Goal: Information Seeking & Learning: Learn about a topic

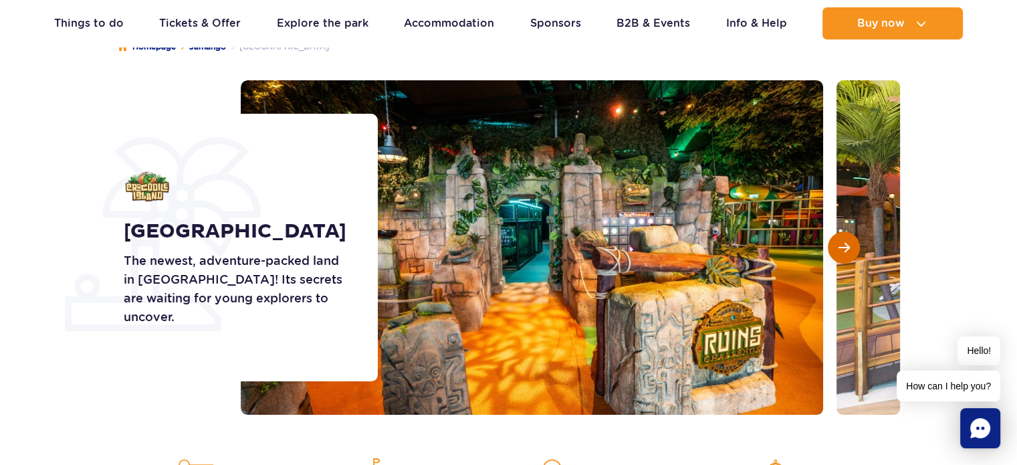
click at [847, 246] on span "Next slide" at bounding box center [843, 247] width 11 height 12
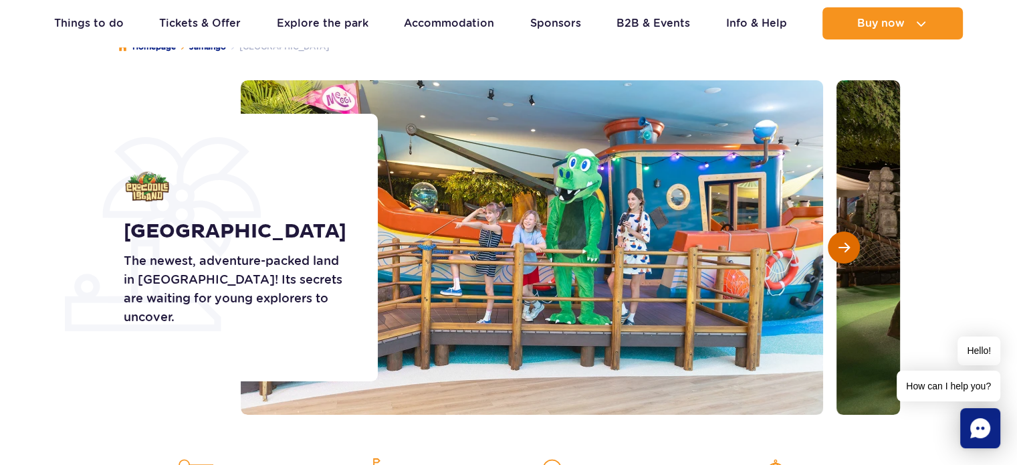
click at [847, 246] on span "Next slide" at bounding box center [843, 247] width 11 height 12
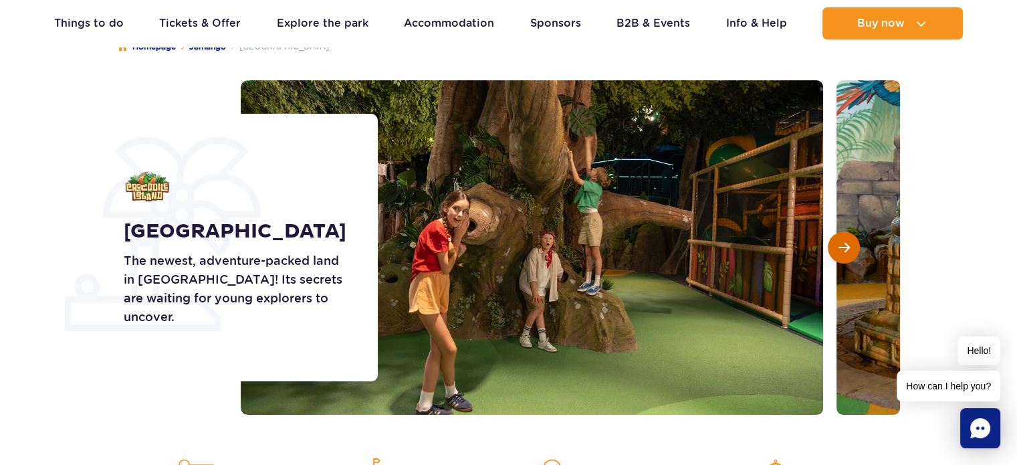
click at [847, 246] on span "Next slide" at bounding box center [843, 247] width 11 height 12
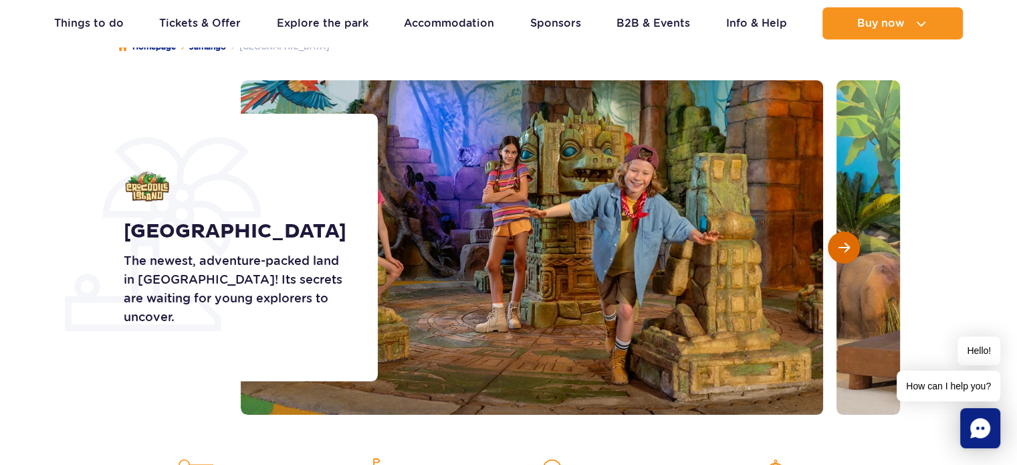
click at [847, 246] on span "Next slide" at bounding box center [843, 247] width 11 height 12
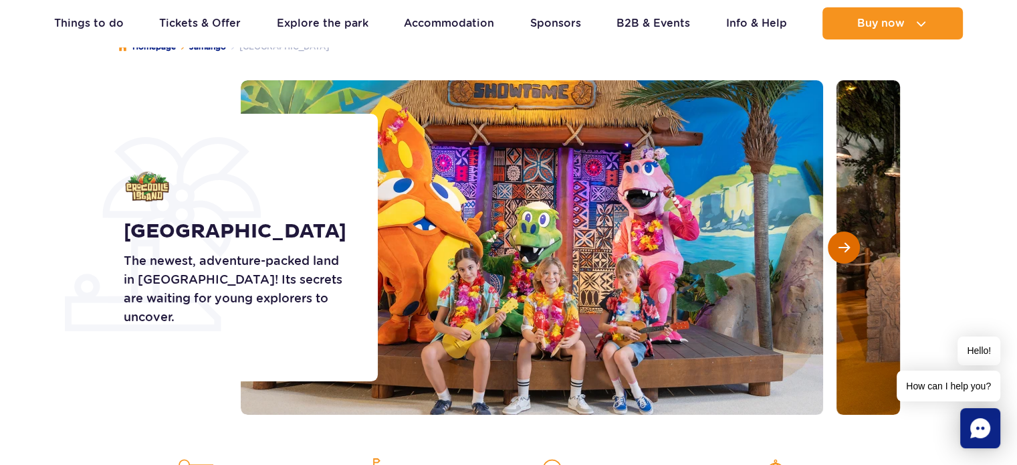
click at [847, 246] on span "Next slide" at bounding box center [843, 247] width 11 height 12
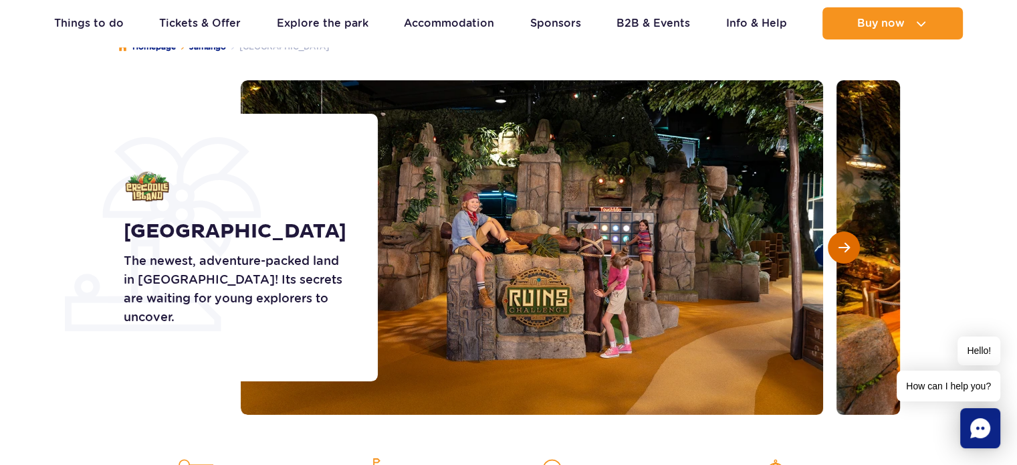
click at [847, 246] on span "Next slide" at bounding box center [843, 247] width 11 height 12
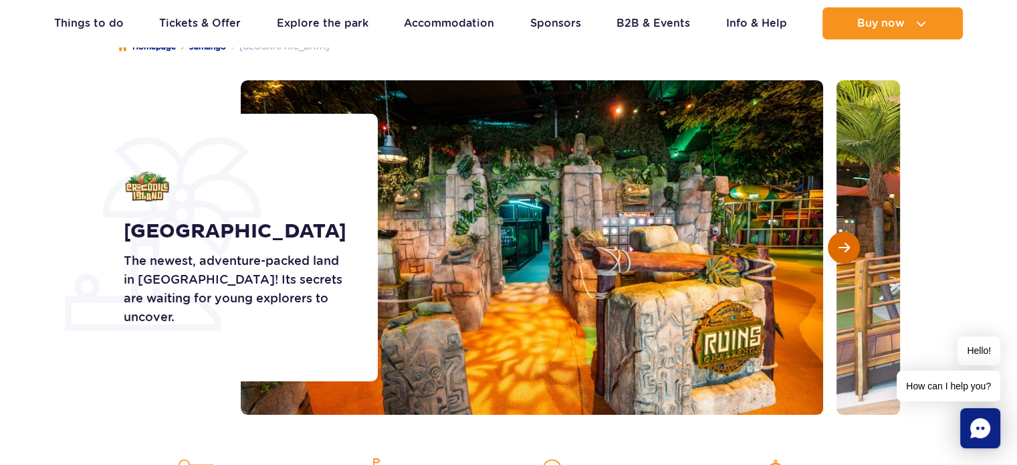
click at [847, 246] on span "Next slide" at bounding box center [843, 247] width 11 height 12
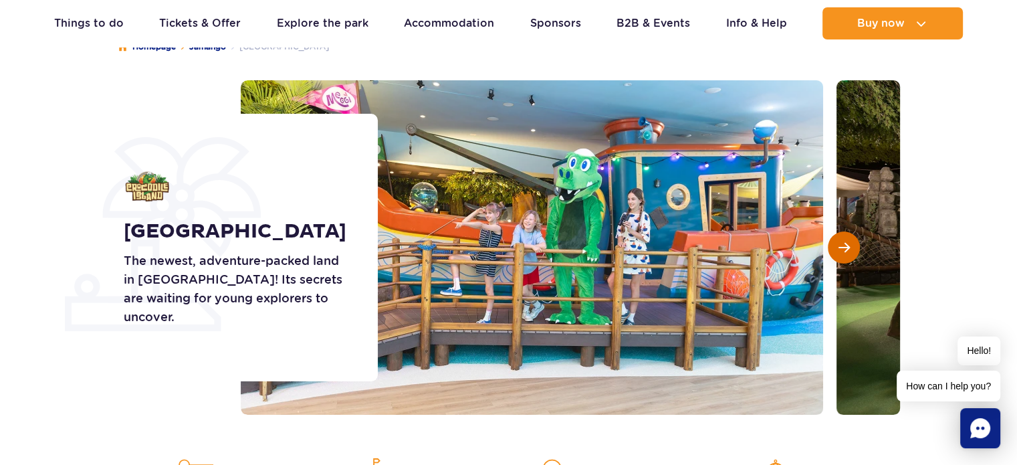
click at [847, 246] on span "Next slide" at bounding box center [843, 247] width 11 height 12
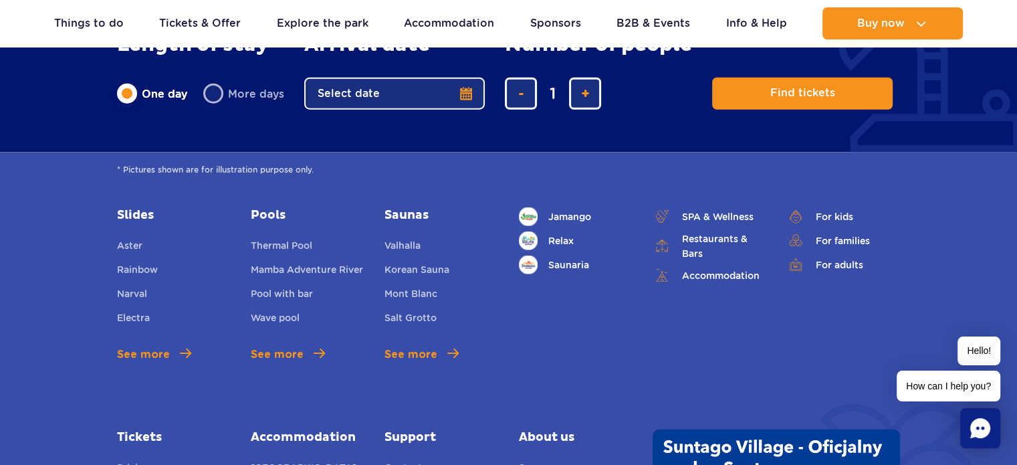
scroll to position [3353, 0]
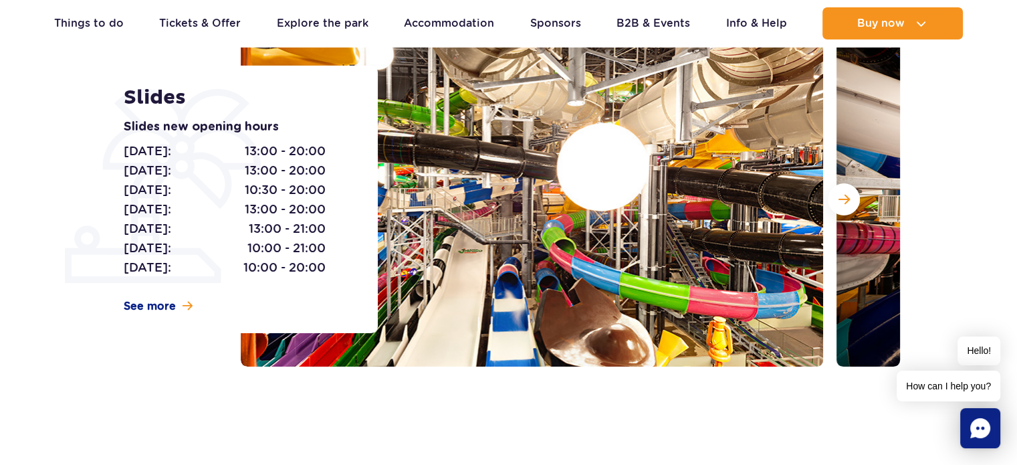
scroll to position [186, 0]
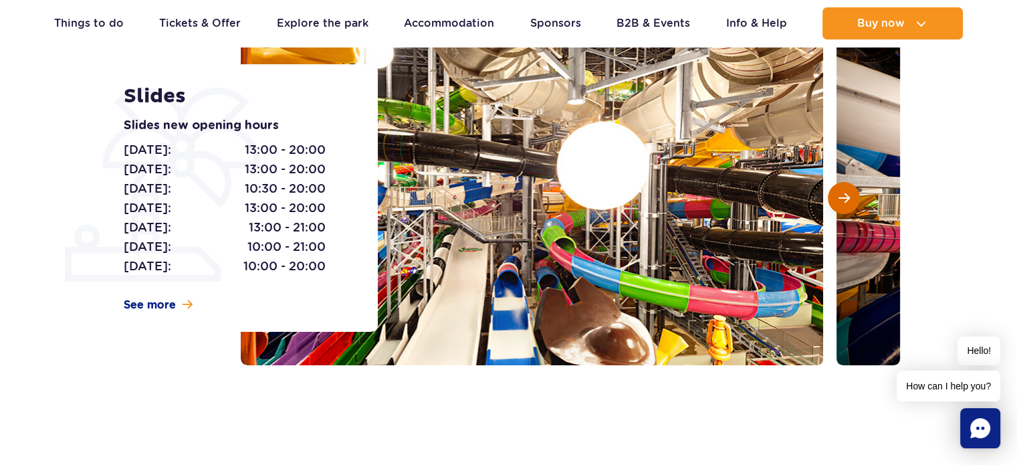
click at [835, 201] on button "Next slide" at bounding box center [844, 198] width 32 height 32
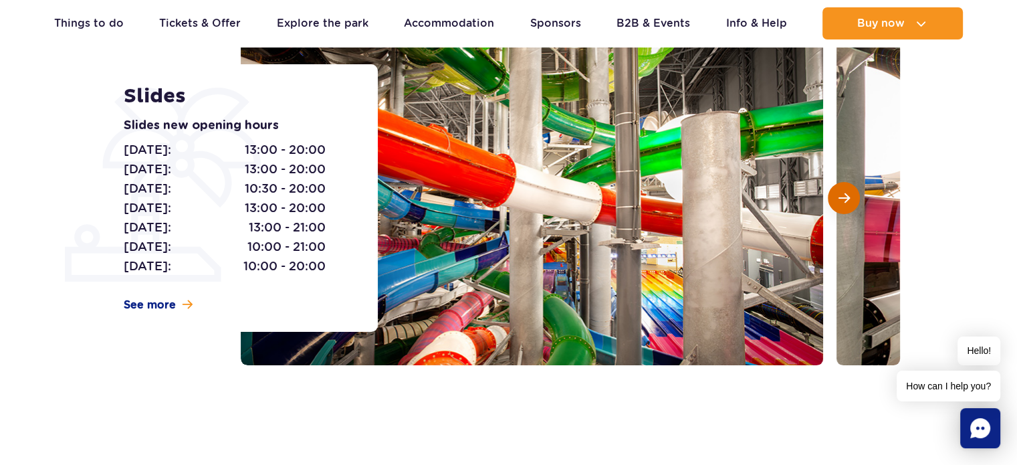
click at [835, 201] on button "Next slide" at bounding box center [844, 198] width 32 height 32
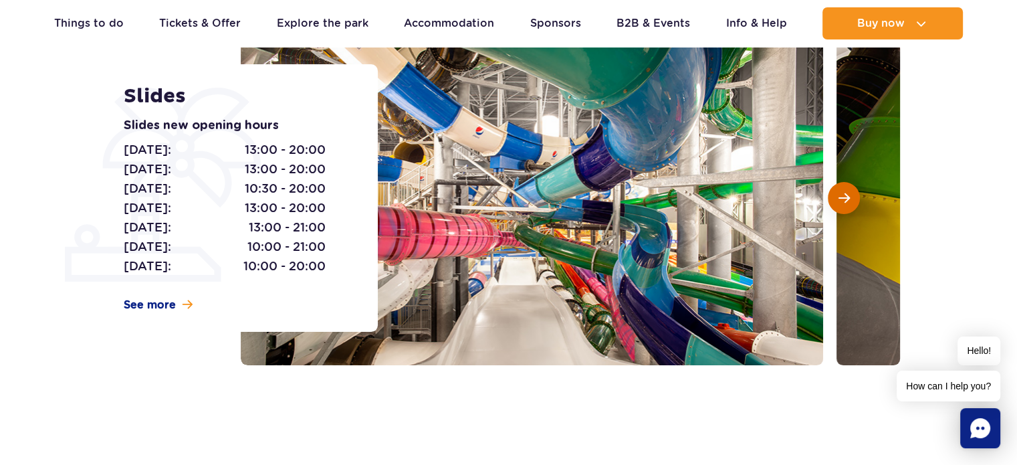
scroll to position [0, 0]
click at [835, 201] on button "Next slide" at bounding box center [844, 198] width 32 height 32
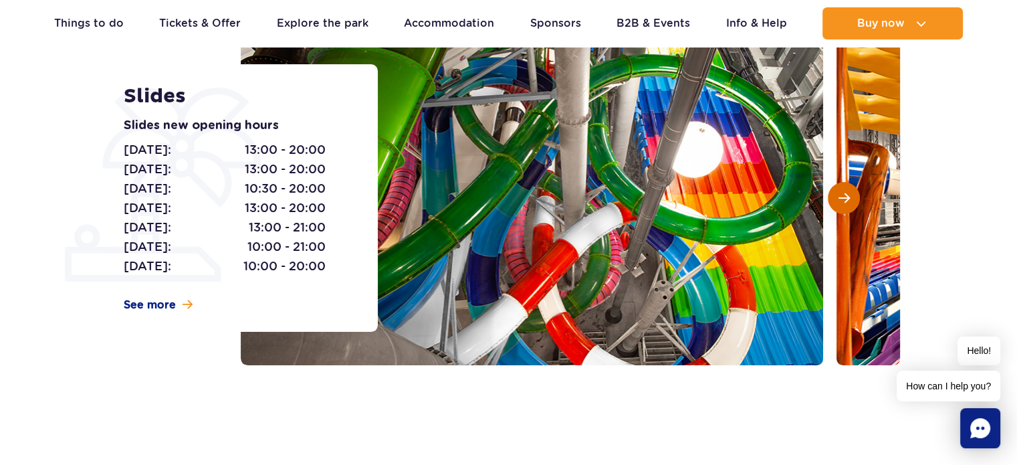
click at [835, 201] on button "Next slide" at bounding box center [844, 198] width 32 height 32
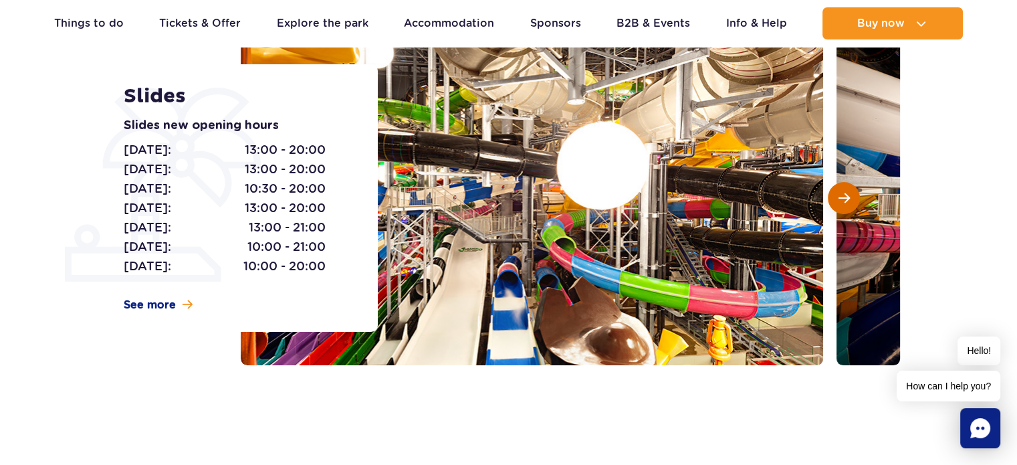
click at [835, 201] on button "Next slide" at bounding box center [844, 198] width 32 height 32
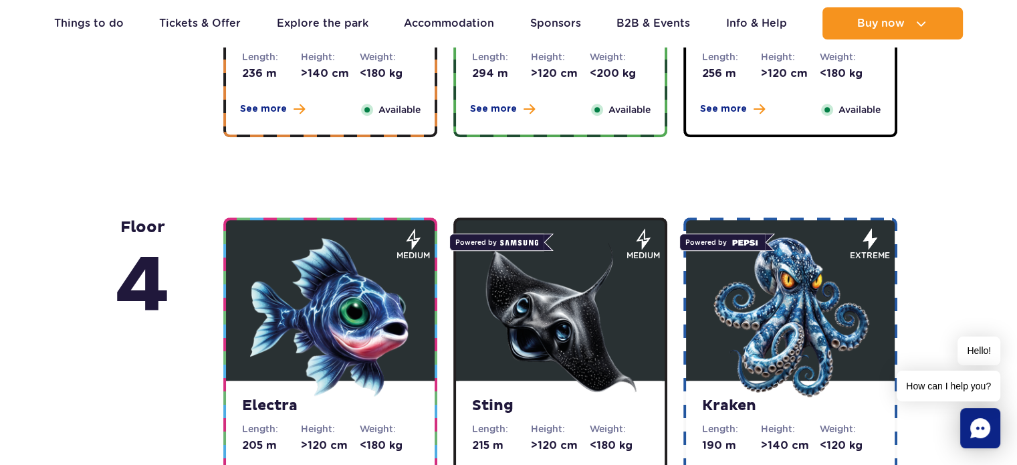
scroll to position [1142, 0]
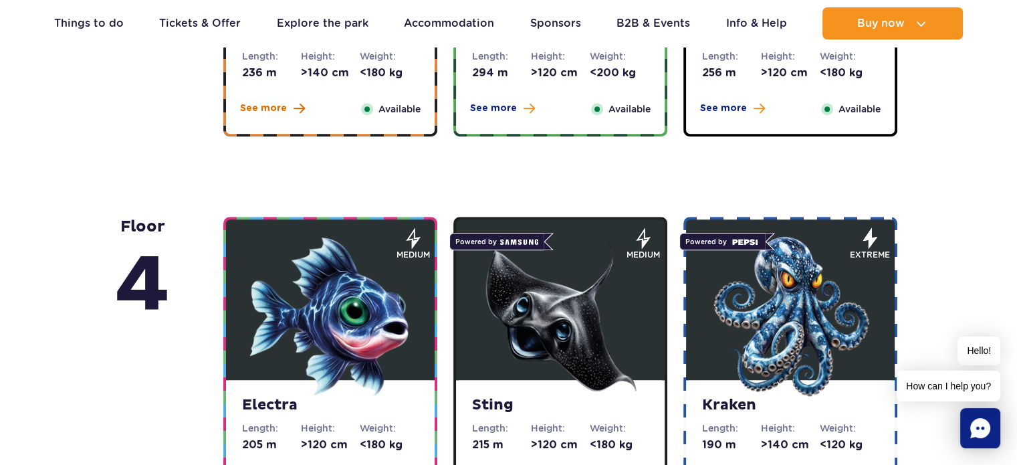
click at [298, 105] on span at bounding box center [298, 108] width 11 height 12
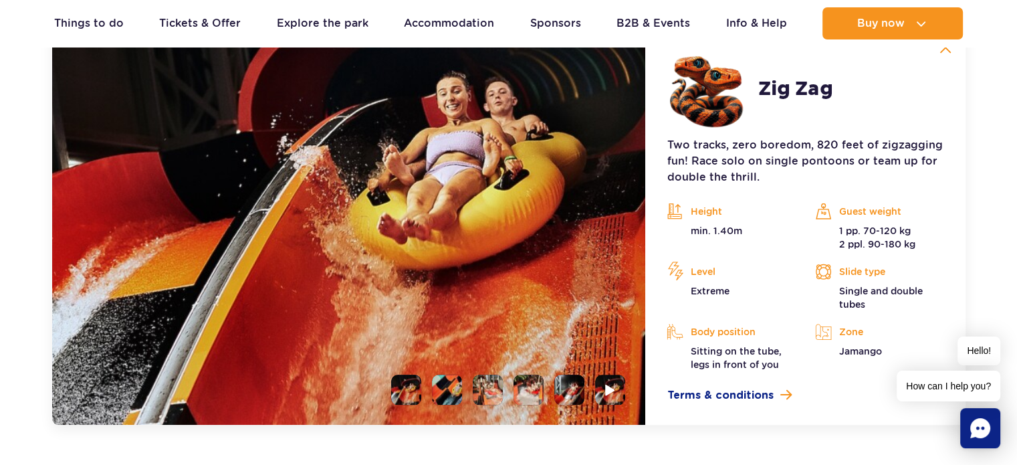
scroll to position [1289, 0]
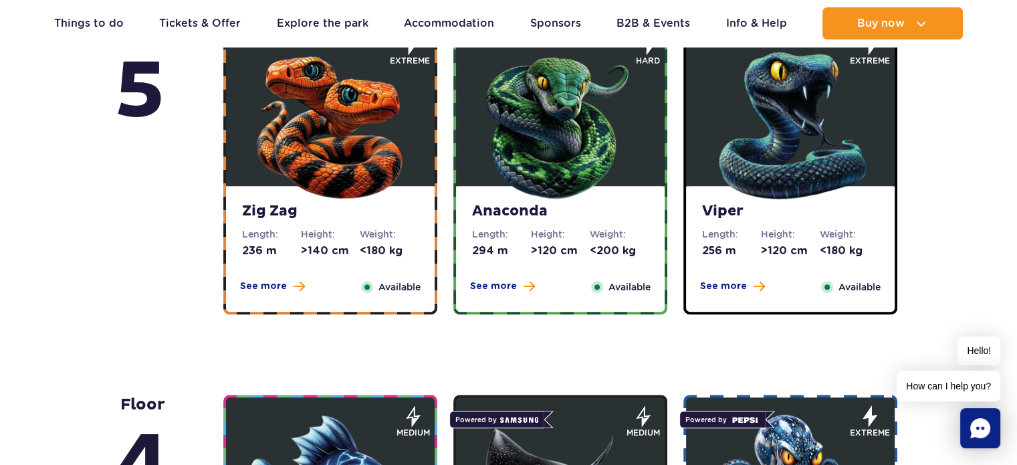
scroll to position [997, 0]
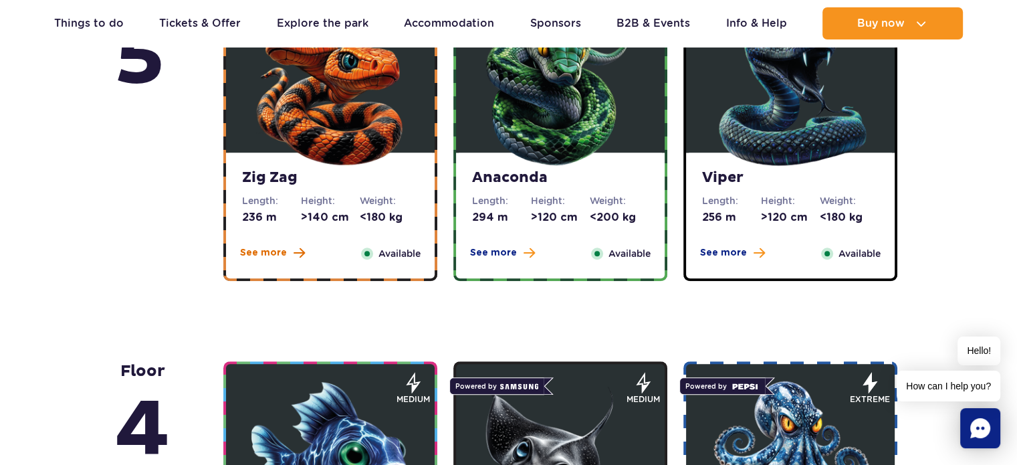
click at [273, 253] on span "See more" at bounding box center [263, 252] width 47 height 13
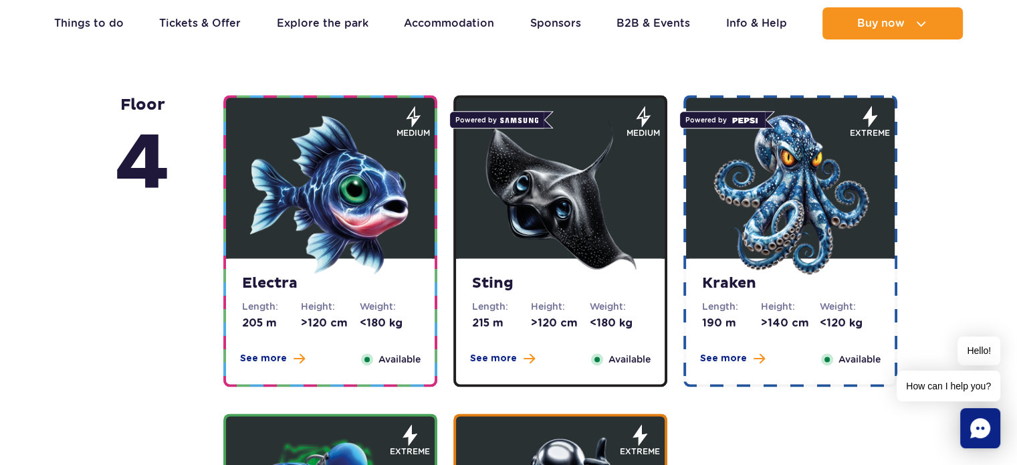
scroll to position [1692, 0]
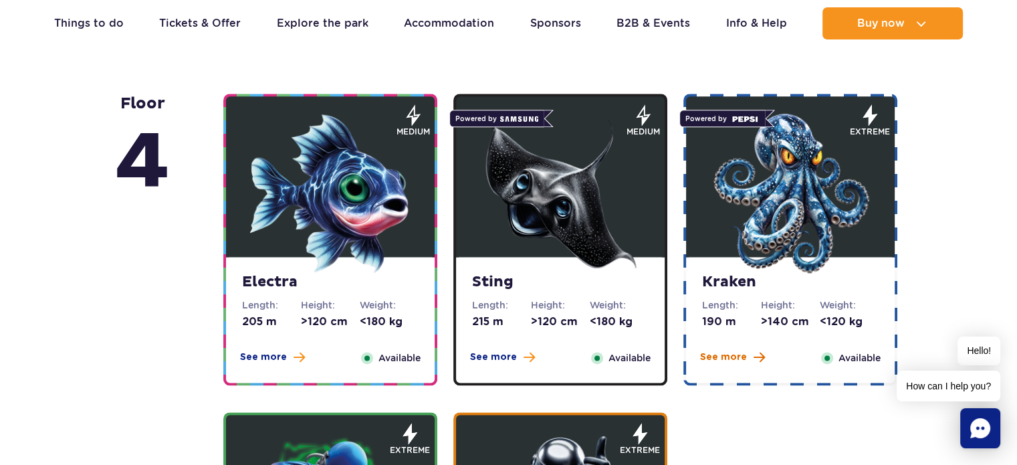
click at [741, 356] on span "See more" at bounding box center [723, 356] width 47 height 13
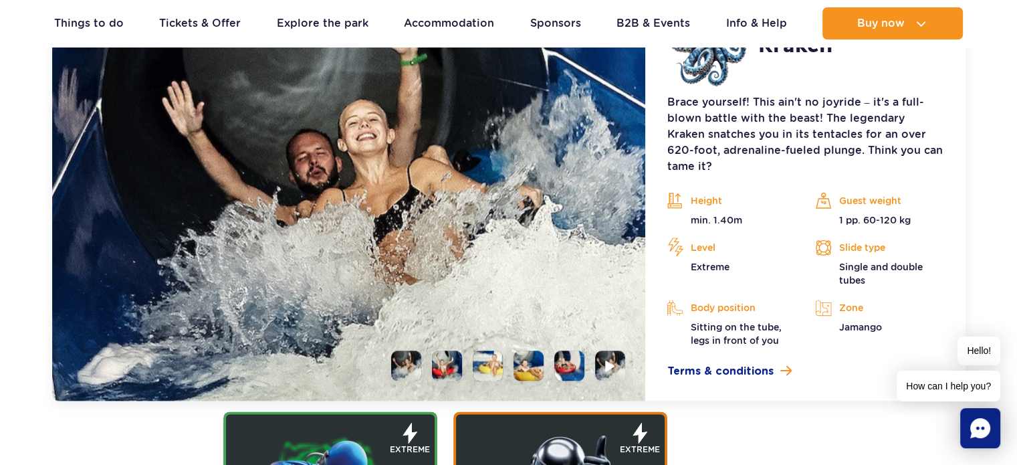
scroll to position [1703, 0]
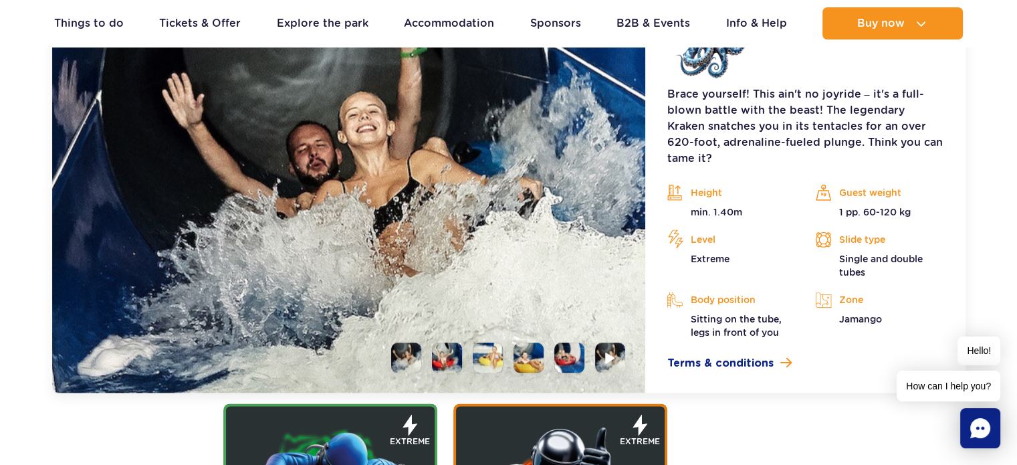
click at [439, 355] on li at bounding box center [447, 357] width 30 height 30
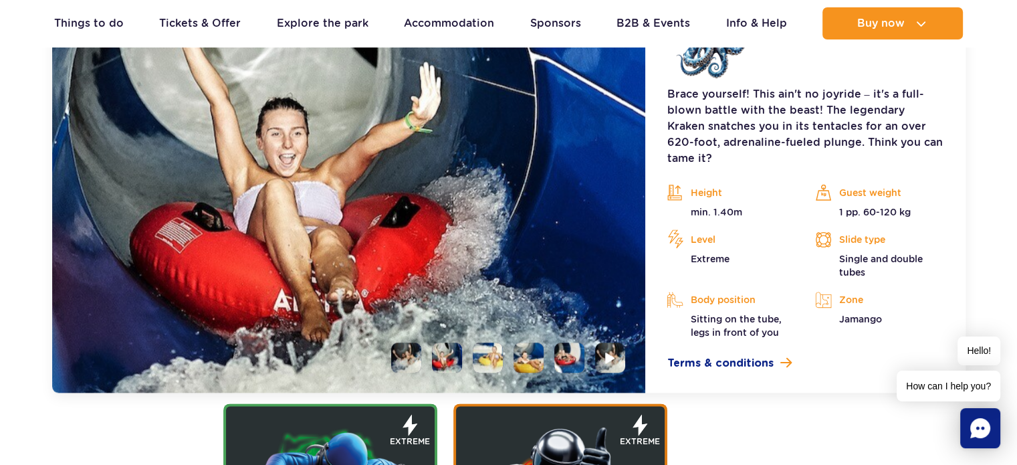
click at [473, 342] on li at bounding box center [488, 357] width 30 height 30
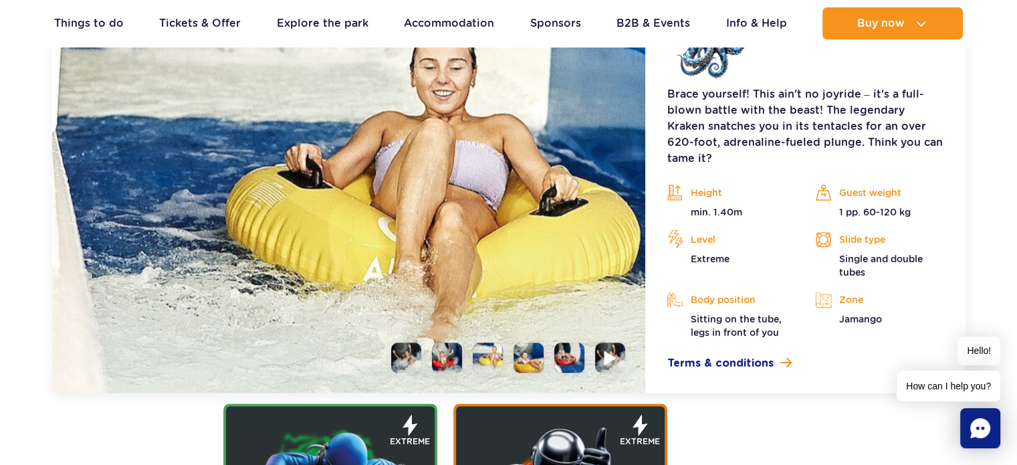
click at [606, 350] on img at bounding box center [610, 357] width 13 height 15
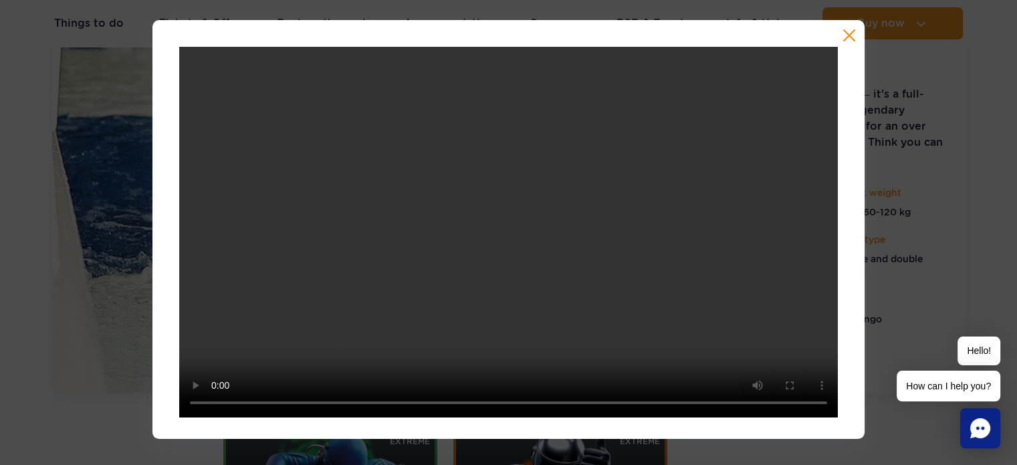
click at [850, 35] on button "button" at bounding box center [848, 35] width 13 height 13
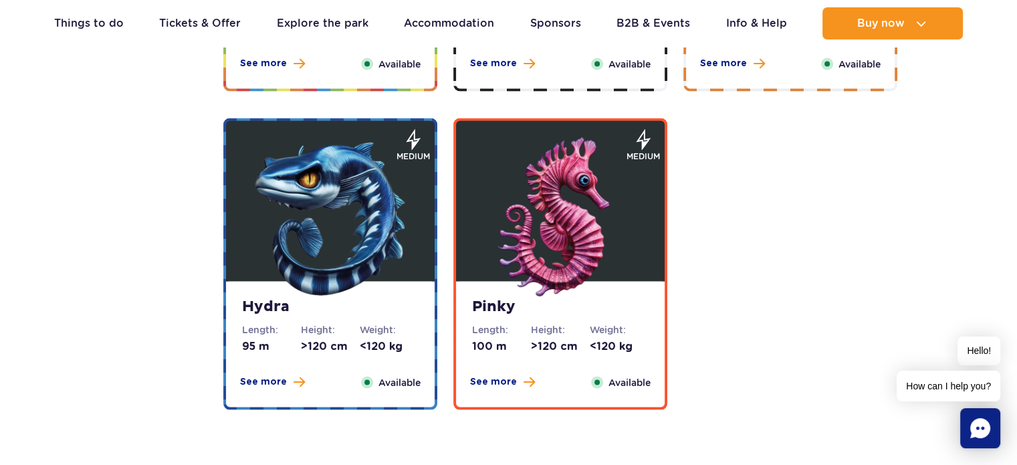
scroll to position [2619, 0]
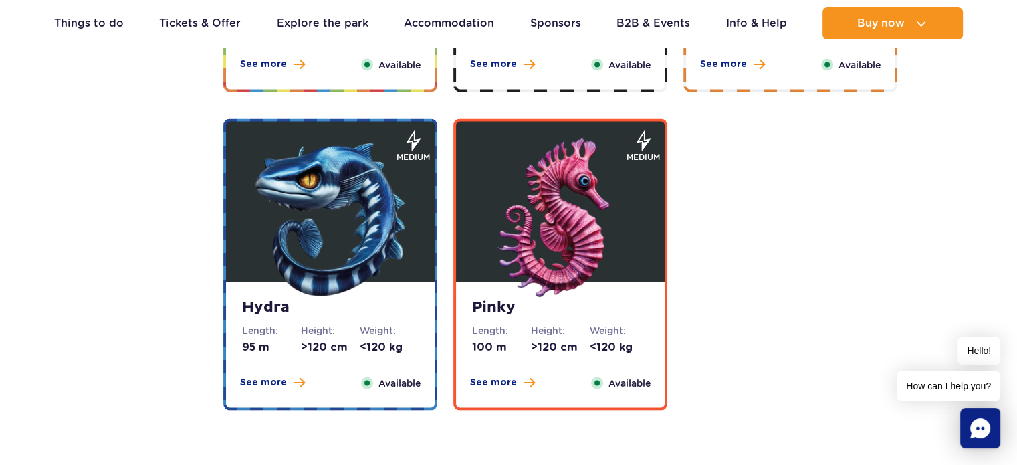
click at [594, 203] on img at bounding box center [560, 218] width 160 height 160
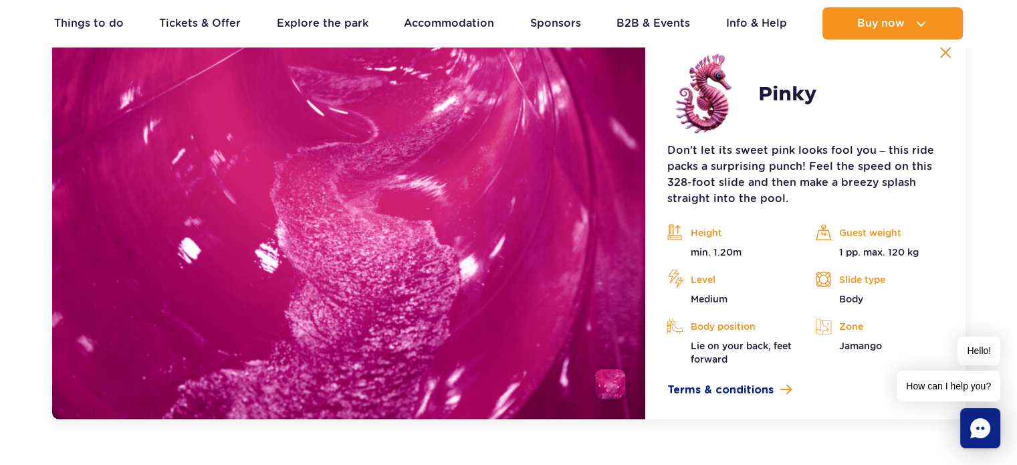
scroll to position [3031, 0]
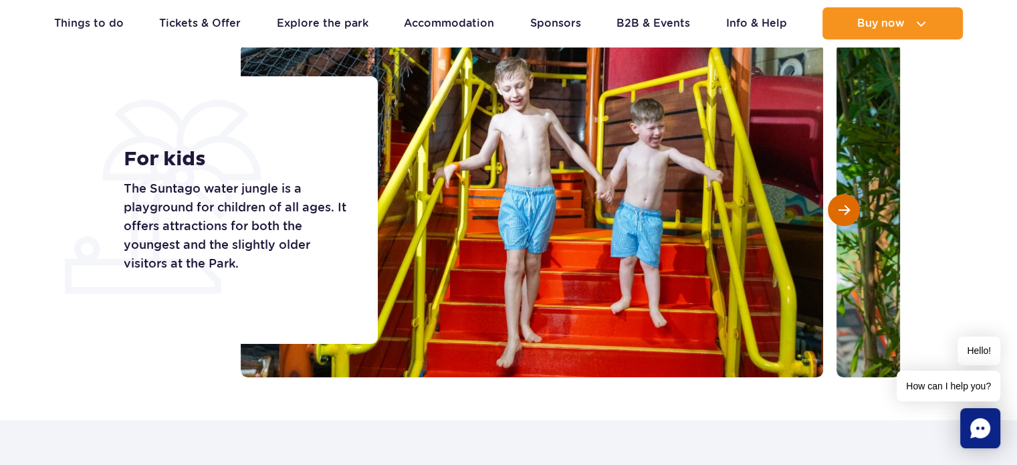
click at [836, 203] on button "Next slide" at bounding box center [844, 210] width 32 height 32
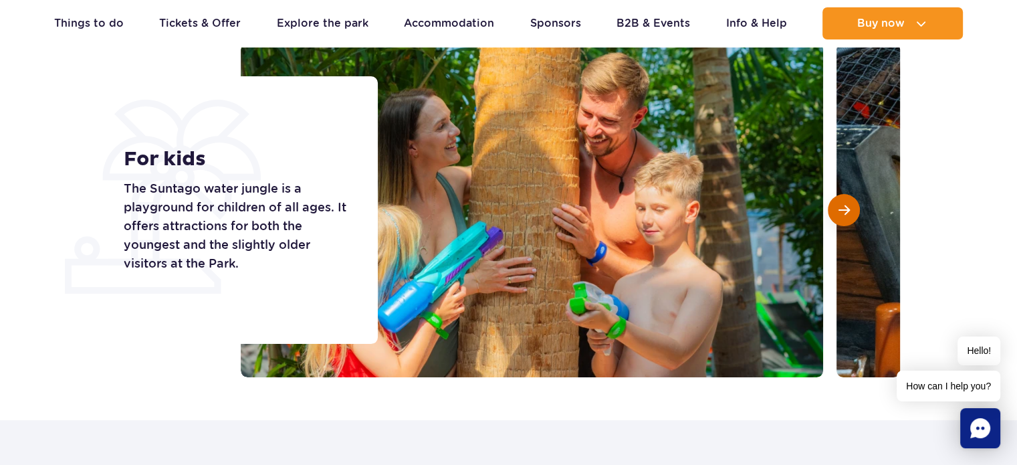
click at [836, 203] on button "Next slide" at bounding box center [844, 210] width 32 height 32
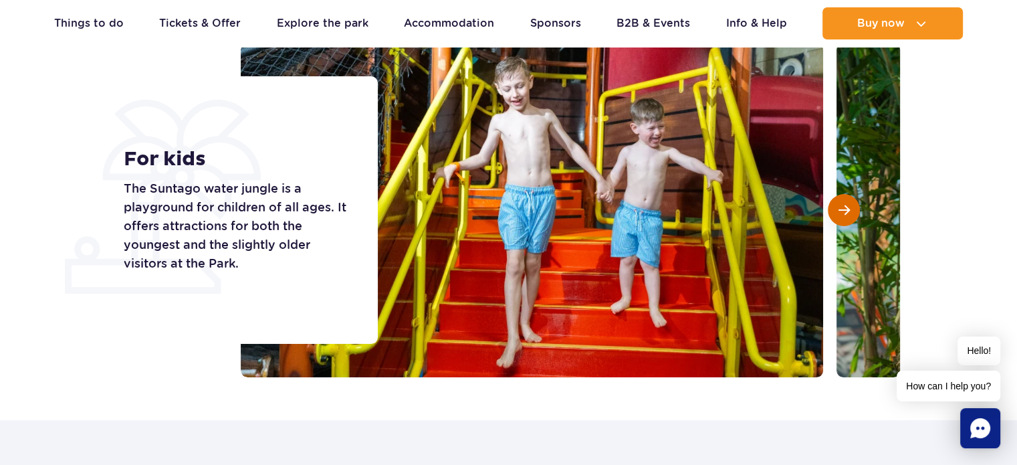
click at [836, 203] on button "Next slide" at bounding box center [844, 210] width 32 height 32
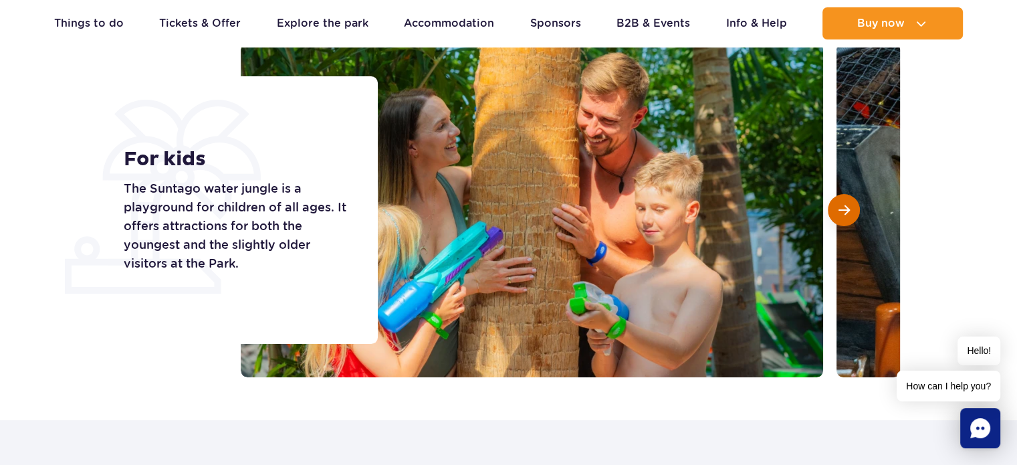
click at [836, 203] on button "Next slide" at bounding box center [844, 210] width 32 height 32
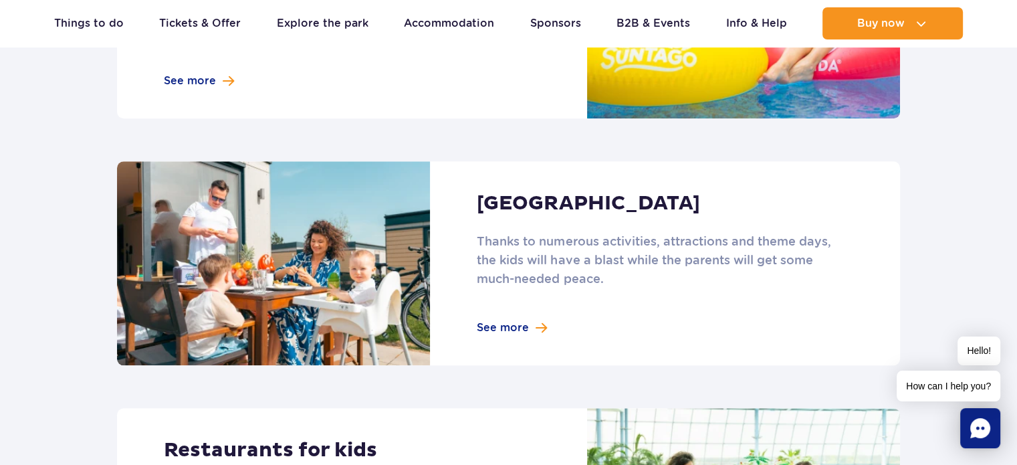
scroll to position [1318, 0]
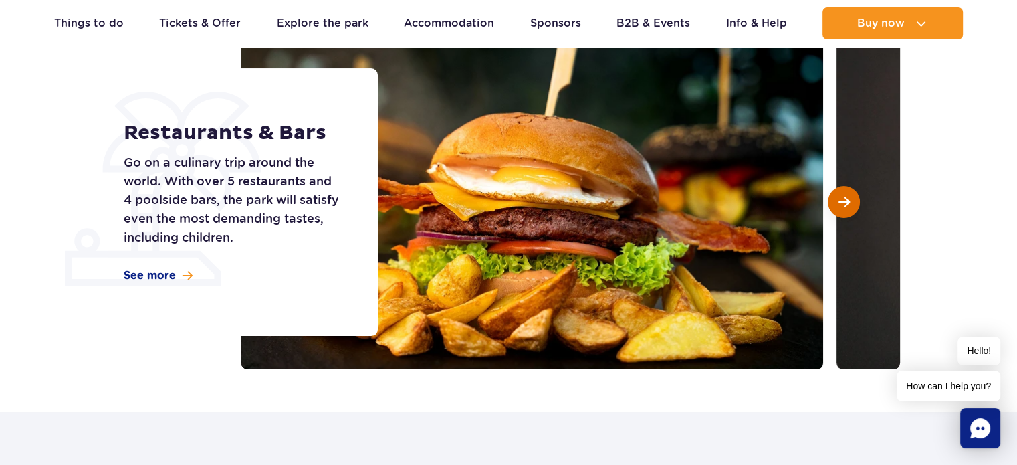
click at [846, 194] on button "Next slide" at bounding box center [844, 202] width 32 height 32
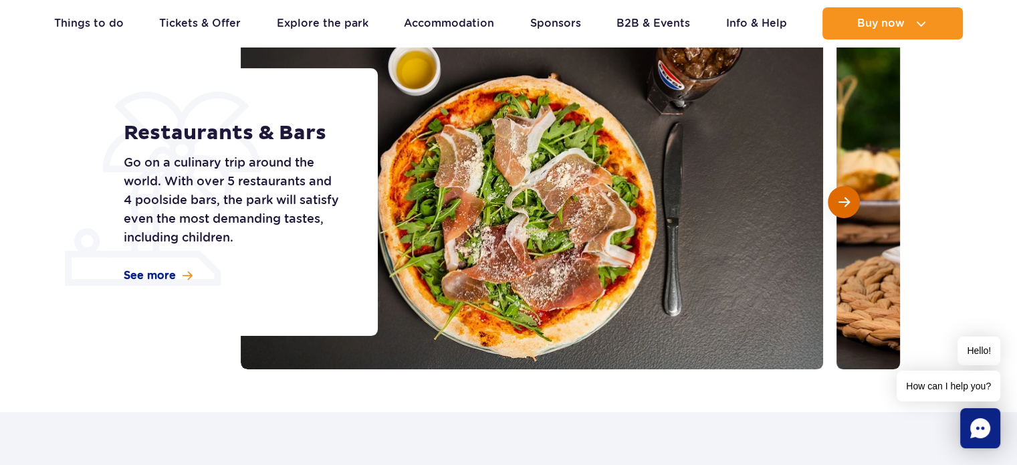
click at [846, 194] on button "Next slide" at bounding box center [844, 202] width 32 height 32
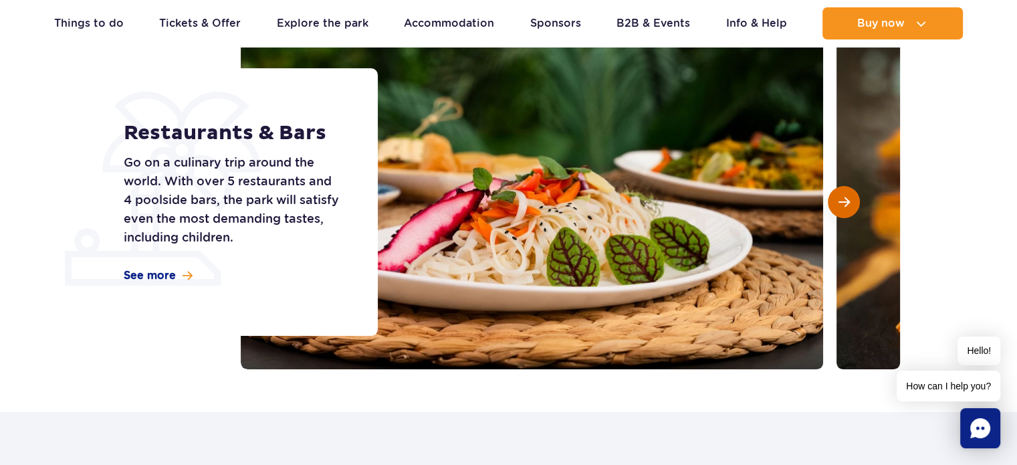
click at [846, 194] on button "Next slide" at bounding box center [844, 202] width 32 height 32
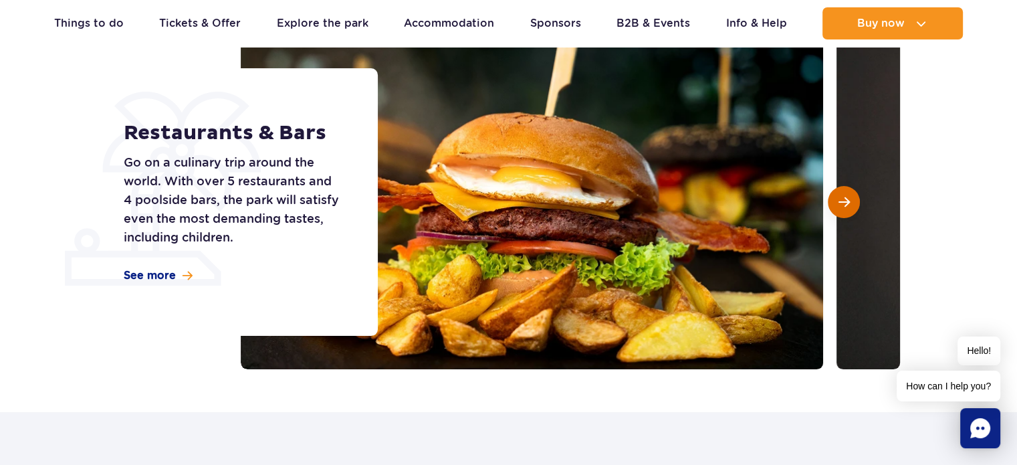
click at [846, 194] on button "Next slide" at bounding box center [844, 202] width 32 height 32
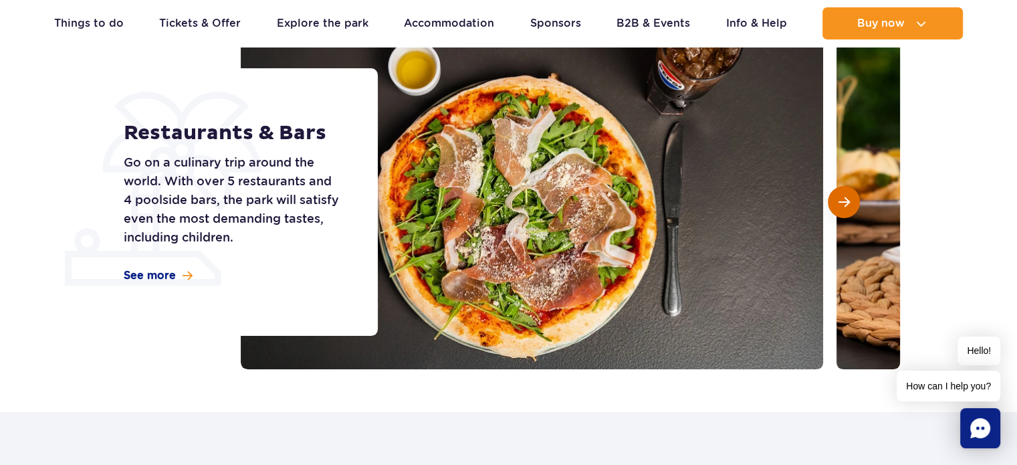
click at [846, 194] on button "Next slide" at bounding box center [844, 202] width 32 height 32
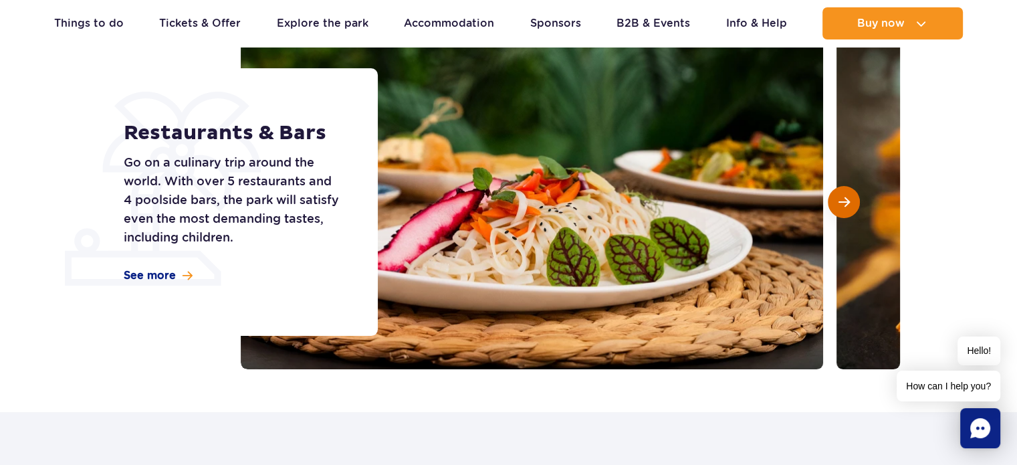
click at [846, 194] on button "Next slide" at bounding box center [844, 202] width 32 height 32
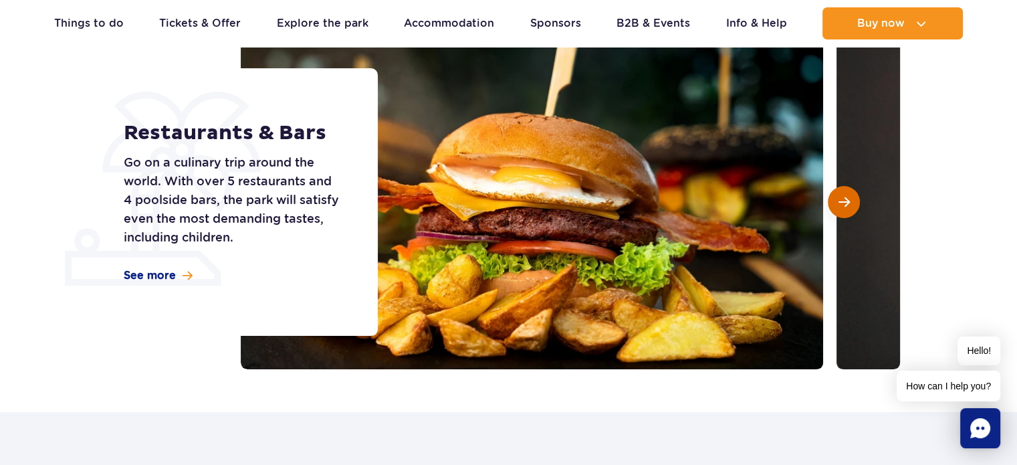
click at [846, 194] on button "Next slide" at bounding box center [844, 202] width 32 height 32
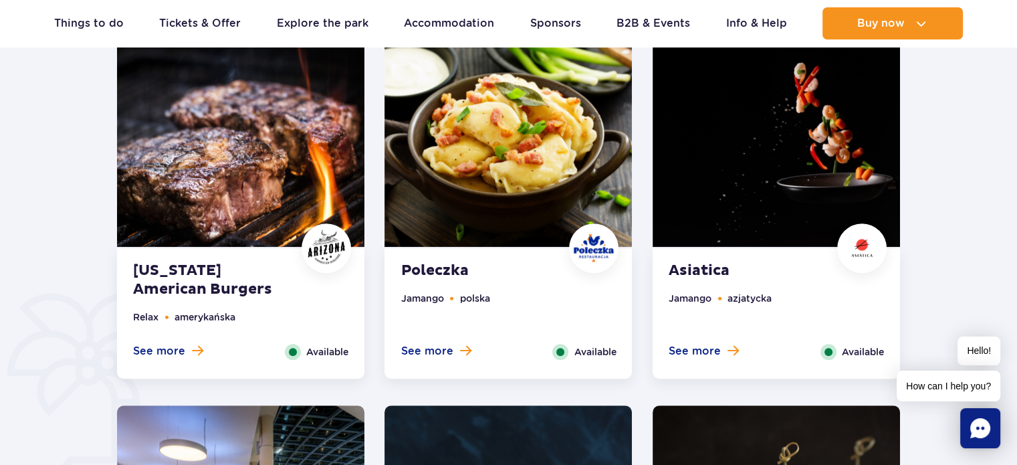
scroll to position [724, 0]
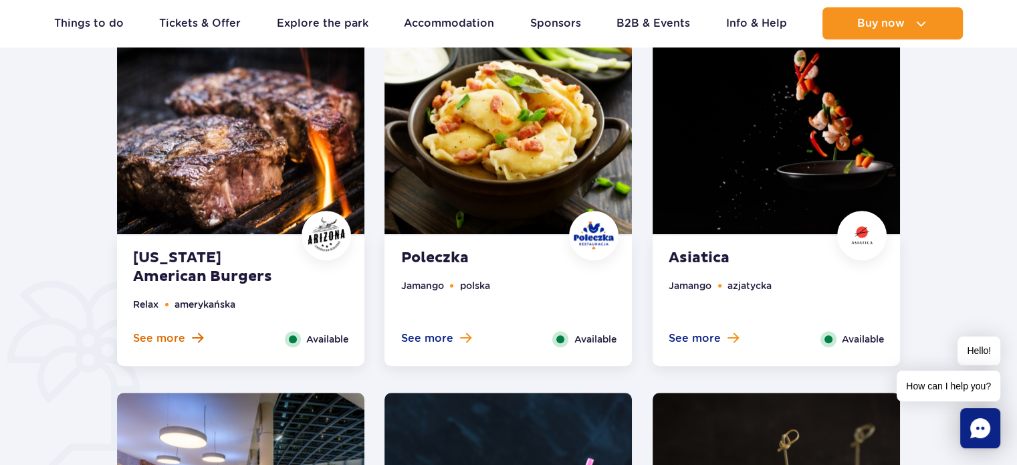
click at [192, 334] on span at bounding box center [197, 338] width 11 height 12
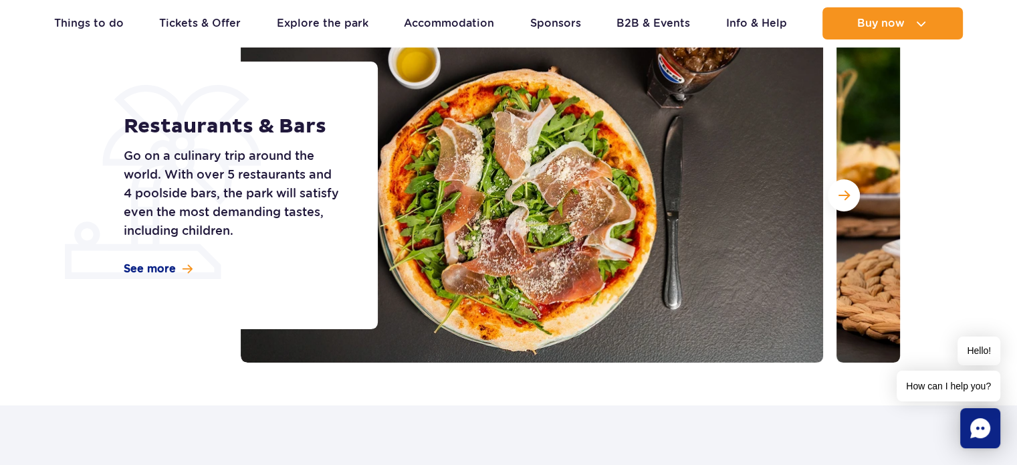
scroll to position [0, 0]
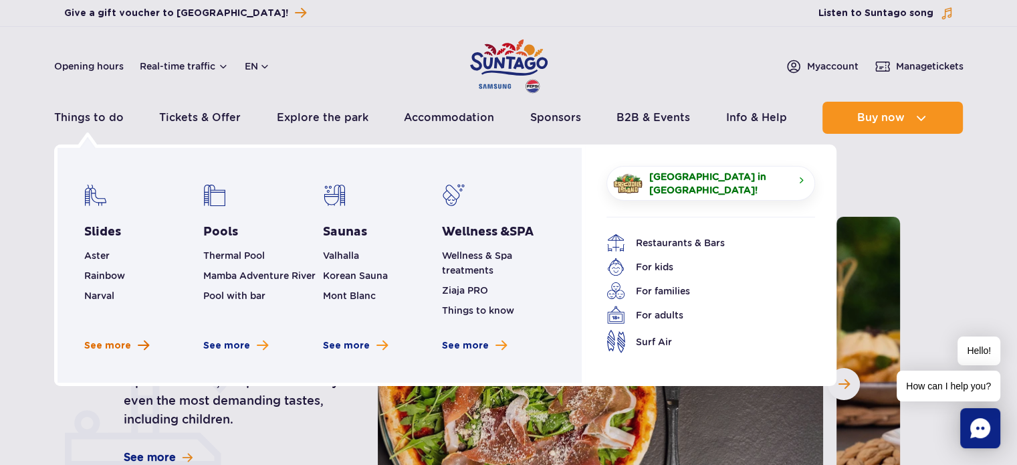
click at [107, 344] on span "See more" at bounding box center [107, 345] width 47 height 13
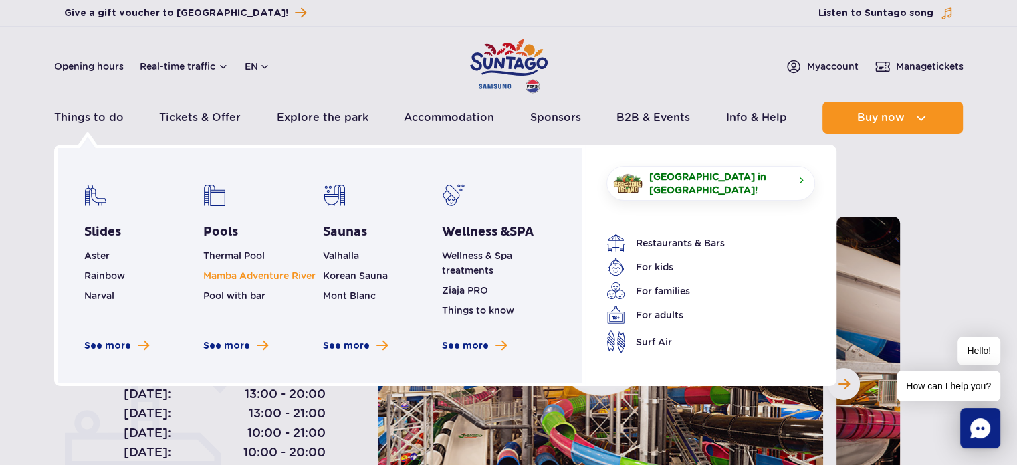
click at [241, 272] on link "Mamba Adventure River" at bounding box center [259, 275] width 112 height 11
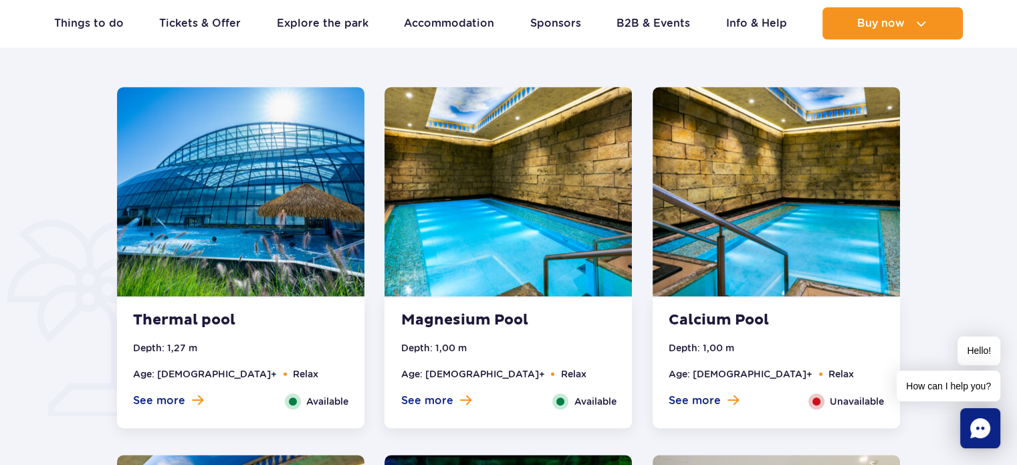
scroll to position [864, 0]
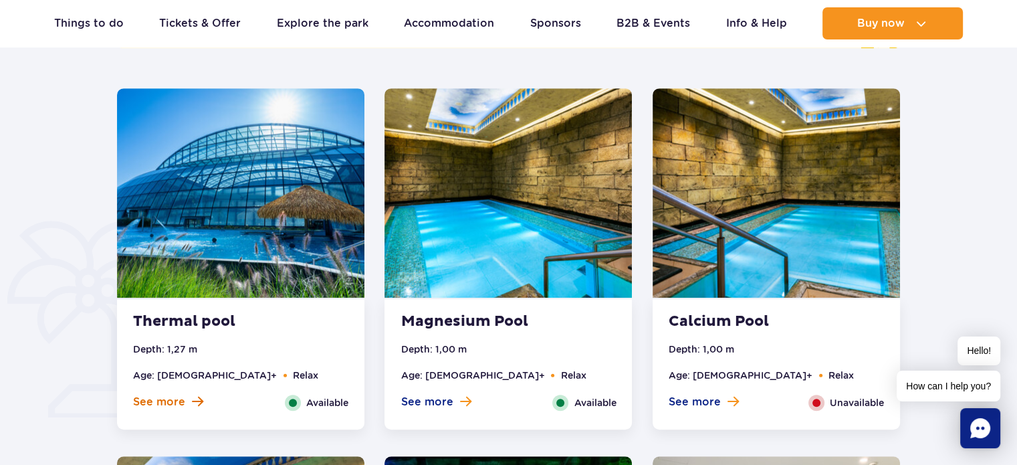
click at [190, 400] on button "See more" at bounding box center [168, 401] width 70 height 15
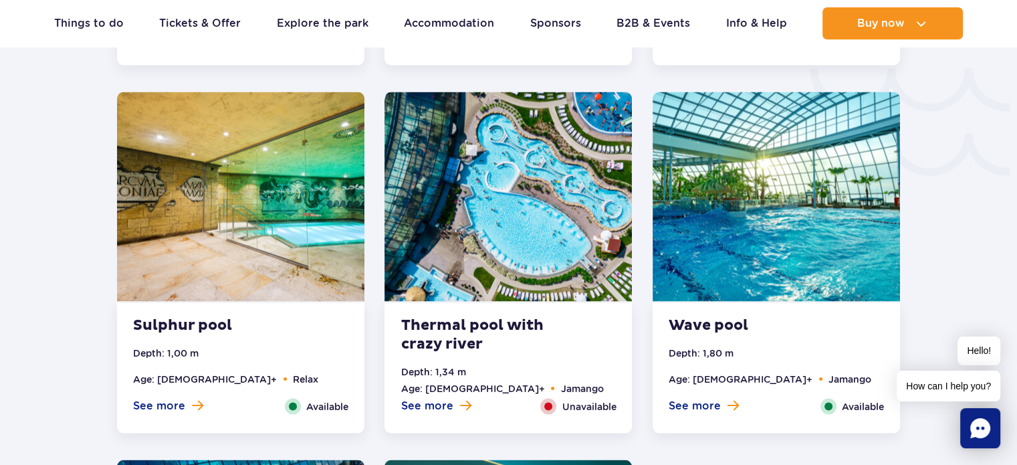
scroll to position [2366, 0]
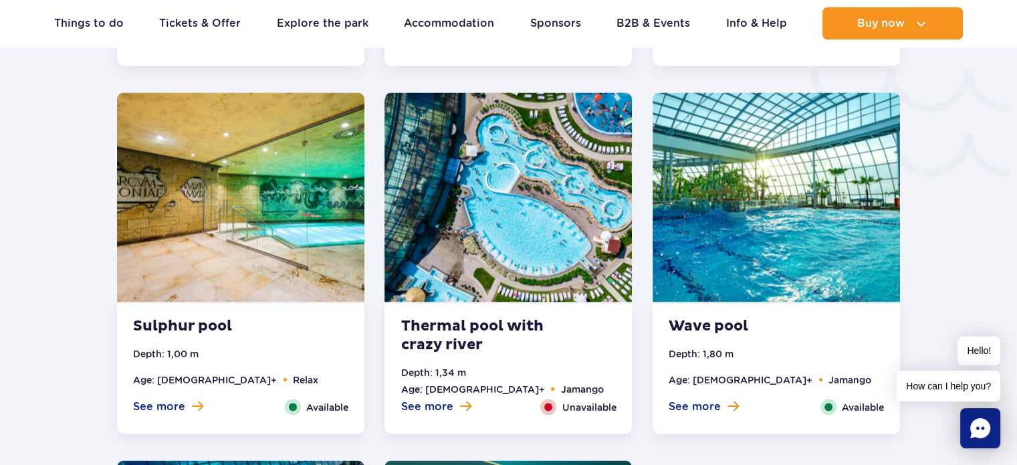
click at [574, 408] on span "Unavailable" at bounding box center [588, 406] width 54 height 15
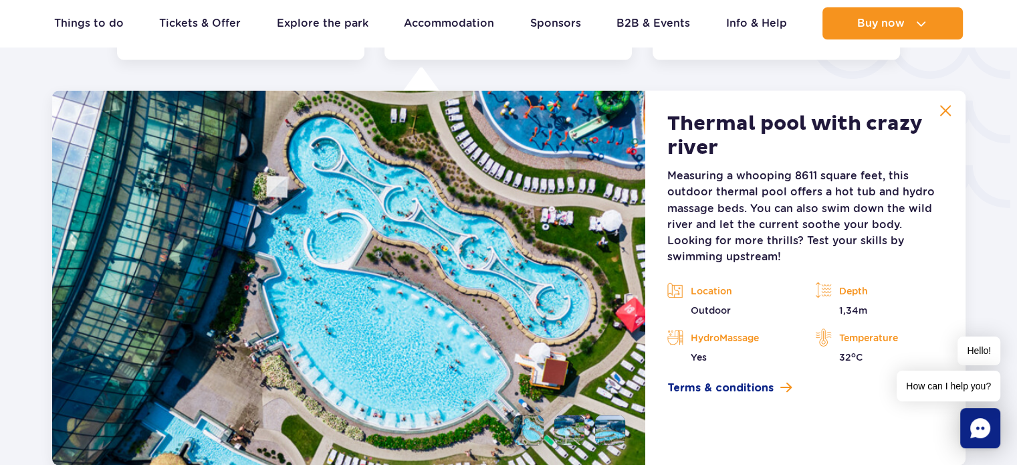
scroll to position [2334, 0]
click at [943, 107] on img at bounding box center [945, 111] width 12 height 12
